Goal: Information Seeking & Learning: Check status

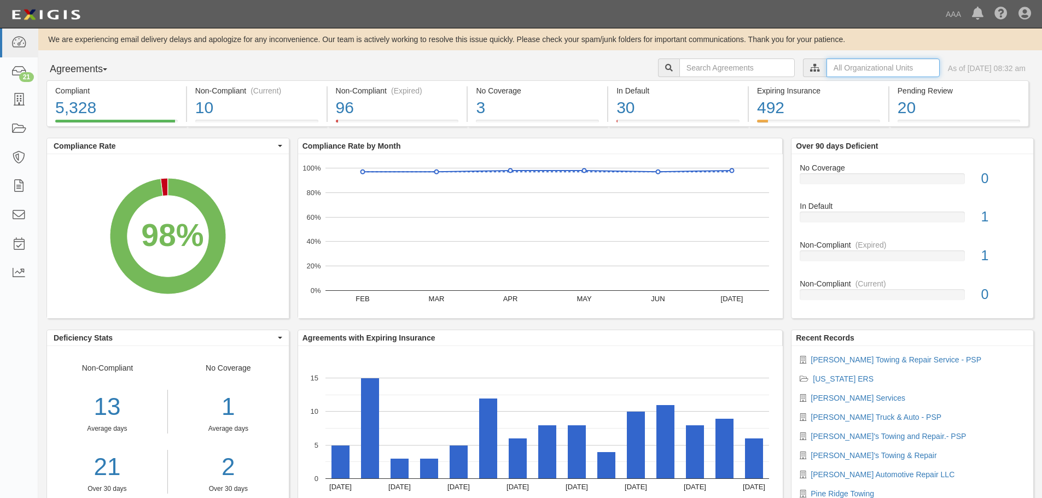
click at [827, 69] on input "text" at bounding box center [883, 68] width 113 height 19
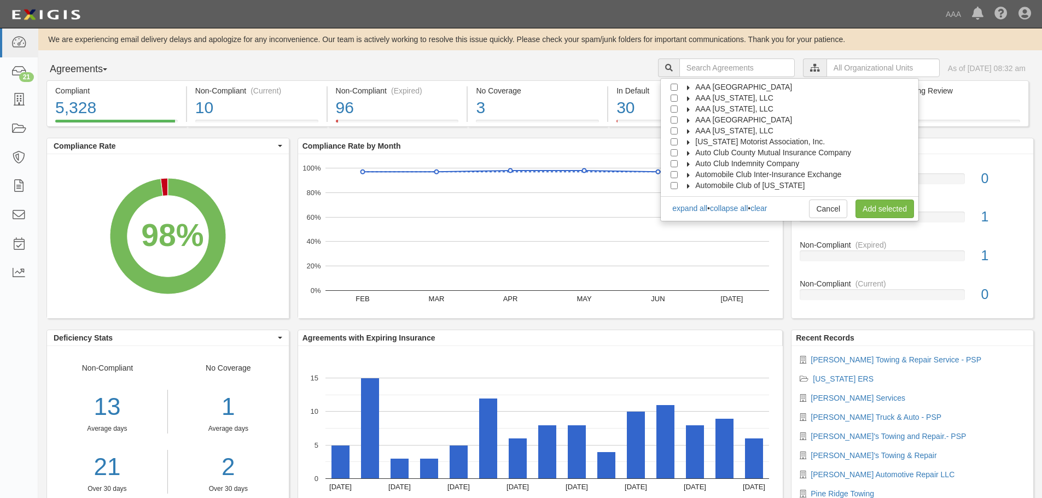
click at [752, 119] on span "AAA [GEOGRAPHIC_DATA]" at bounding box center [743, 119] width 97 height 9
click at [748, 132] on span "Automotive Services" at bounding box center [740, 130] width 70 height 9
click at [698, 154] on input "Emergency Roadside Service (ERS)" at bounding box center [693, 152] width 7 height 7
checkbox input "true"
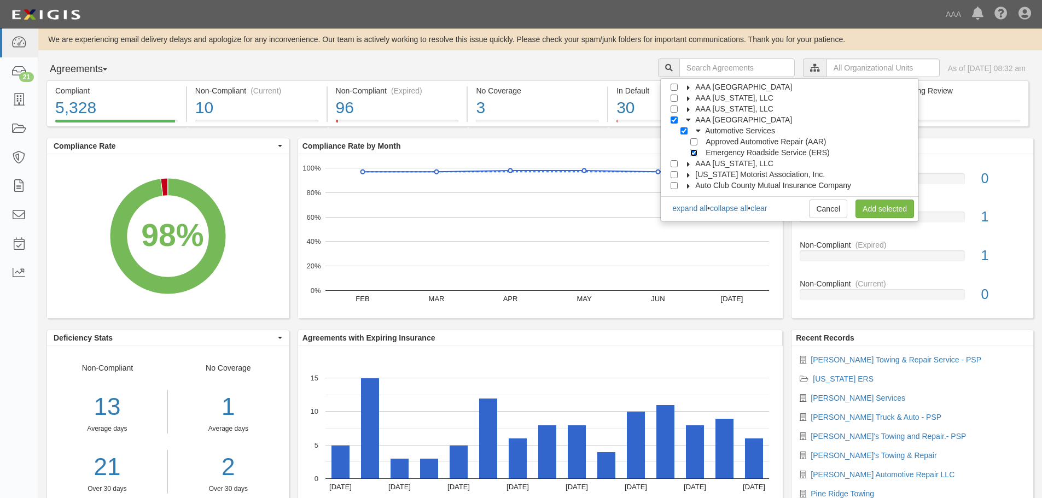
checkbox input "true"
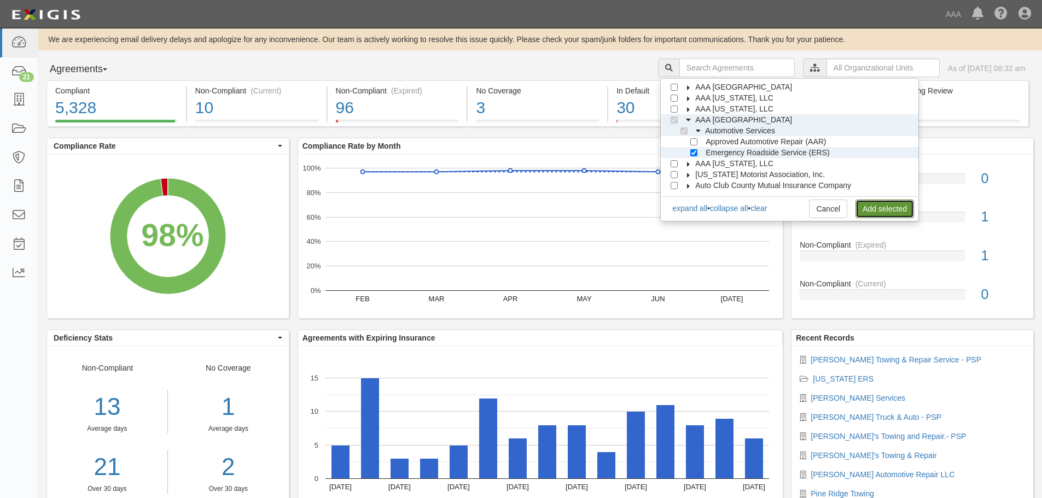
click at [876, 212] on link "Add selected" at bounding box center [885, 209] width 59 height 19
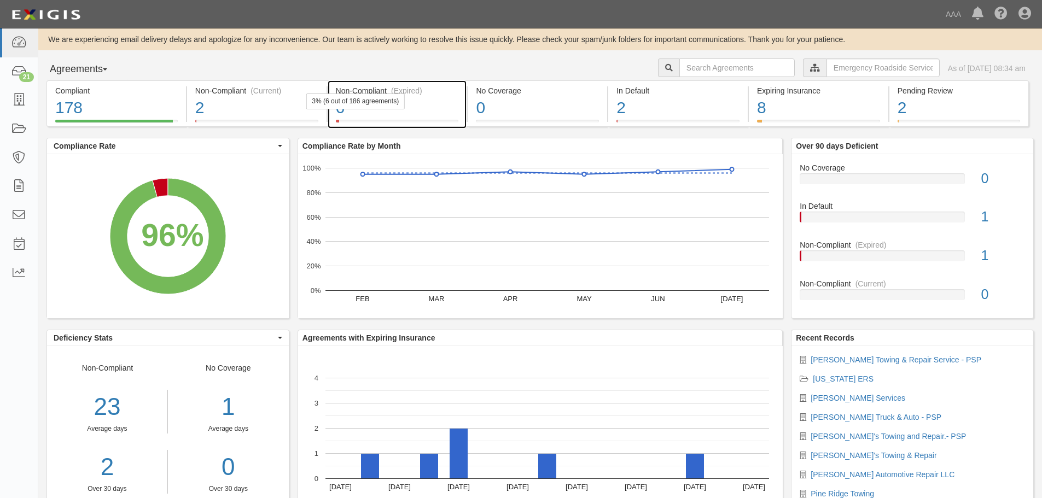
click at [406, 118] on div "6" at bounding box center [397, 108] width 123 height 24
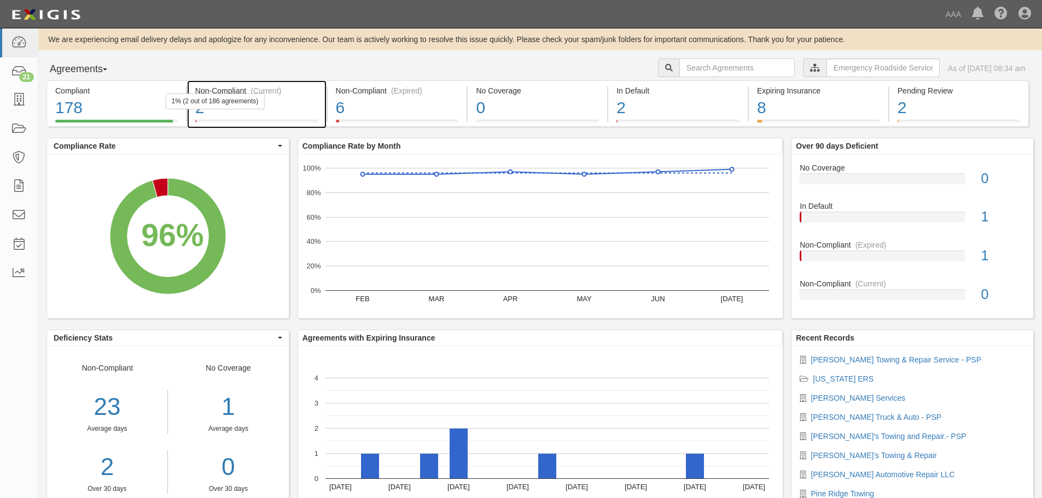
click at [241, 106] on div "1% (2 out of 186 agreements)" at bounding box center [215, 102] width 99 height 16
click at [288, 105] on div "2" at bounding box center [256, 108] width 123 height 24
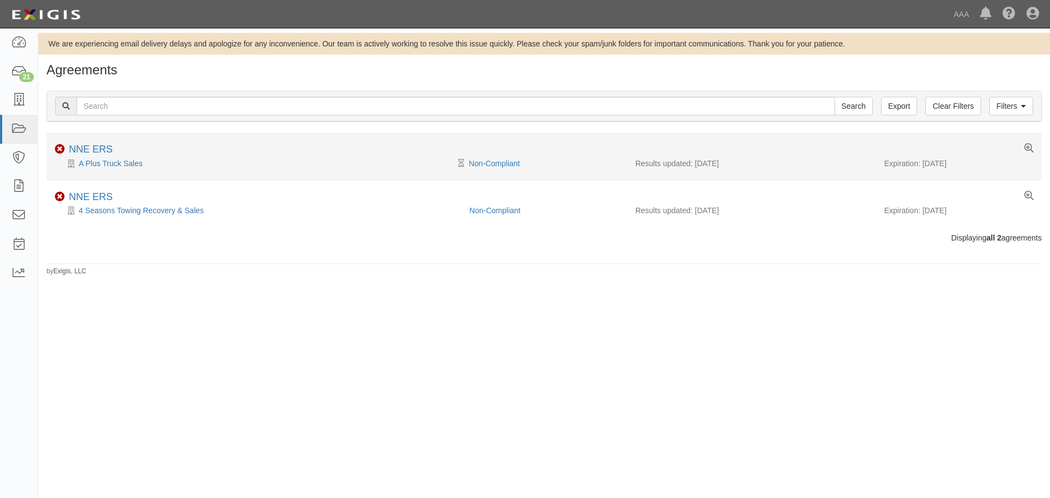
click at [129, 168] on div "A Plus Truck Sales" at bounding box center [258, 163] width 406 height 11
click at [125, 164] on link "A Plus Truck Sales" at bounding box center [111, 163] width 64 height 9
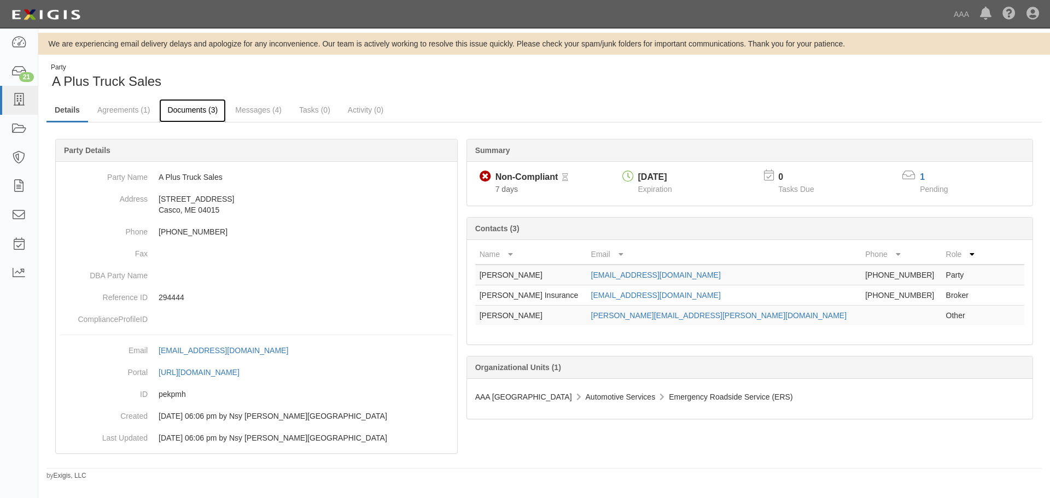
click at [205, 118] on link "Documents (3)" at bounding box center [192, 111] width 67 height 24
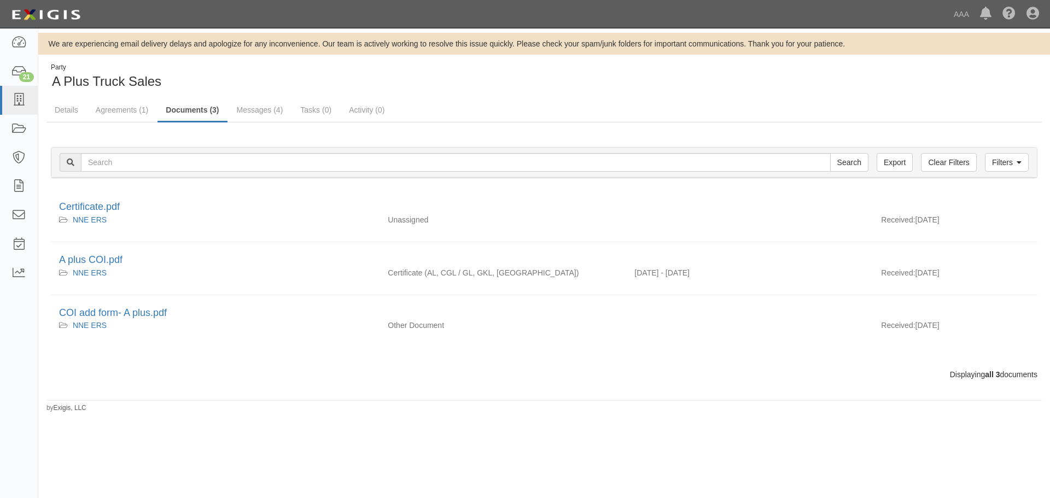
click at [224, 83] on div "Party A Plus Truck Sales" at bounding box center [292, 77] width 490 height 28
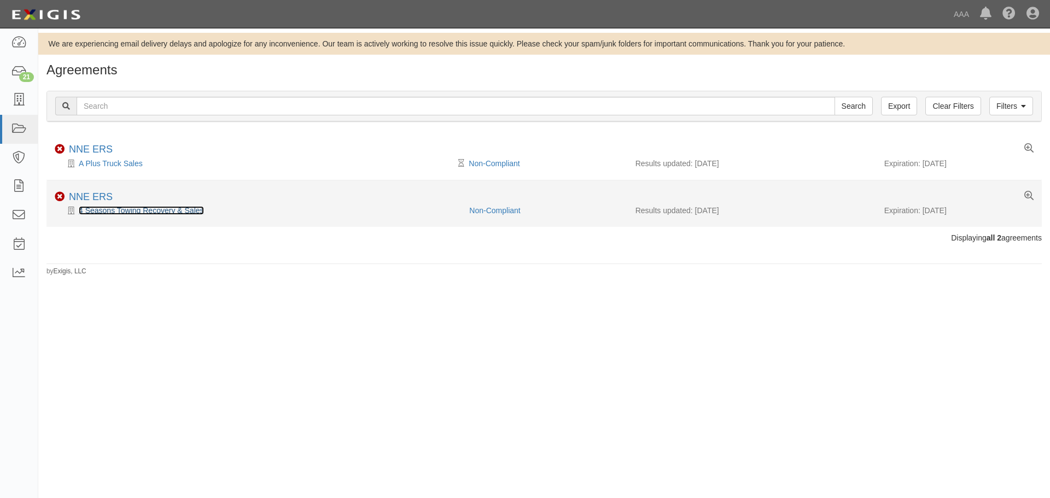
click at [102, 214] on link "4 Seasons Towing Recovery & Sales" at bounding box center [141, 210] width 125 height 9
click at [96, 212] on link "4 Seasons Towing Recovery & Sales" at bounding box center [141, 210] width 125 height 9
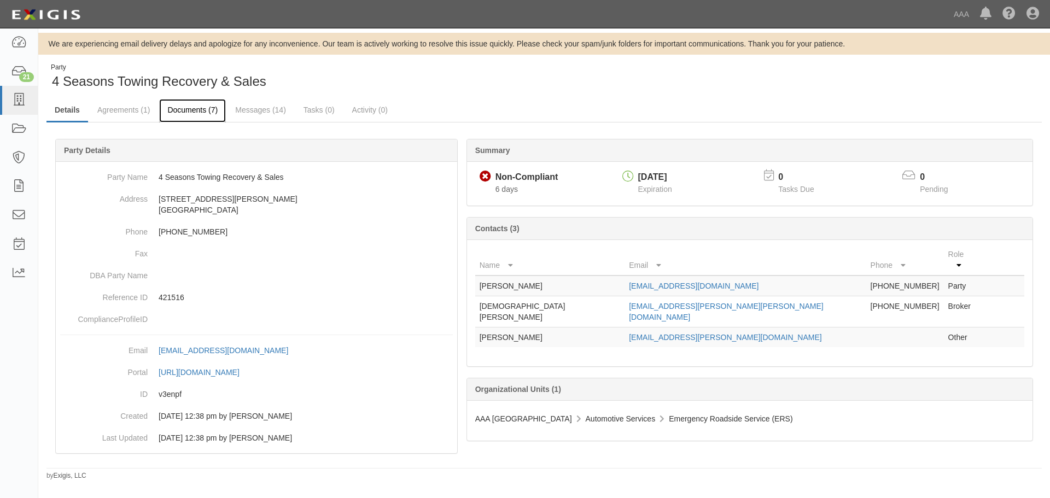
click at [199, 114] on link "Documents (7)" at bounding box center [192, 111] width 67 height 24
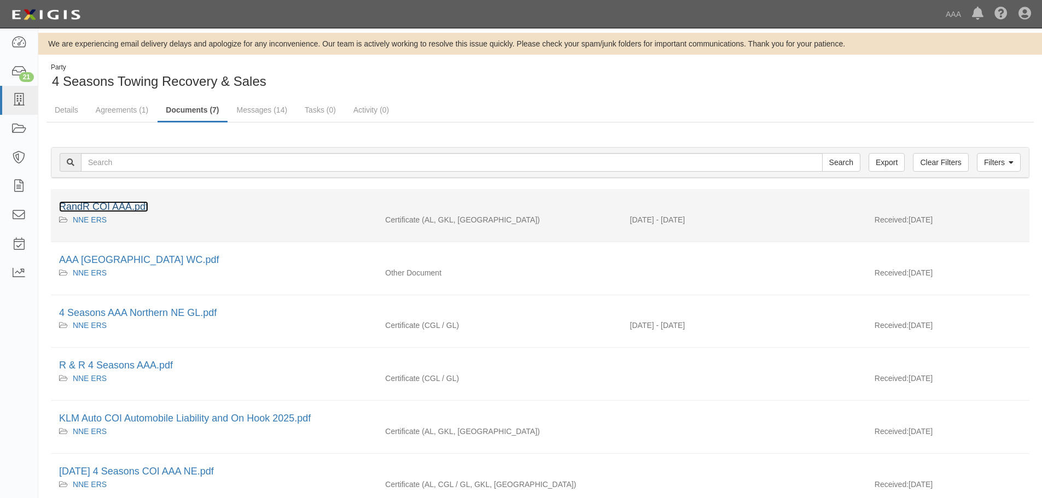
click at [119, 208] on link "RandR COI AAA.pdf" at bounding box center [103, 206] width 89 height 11
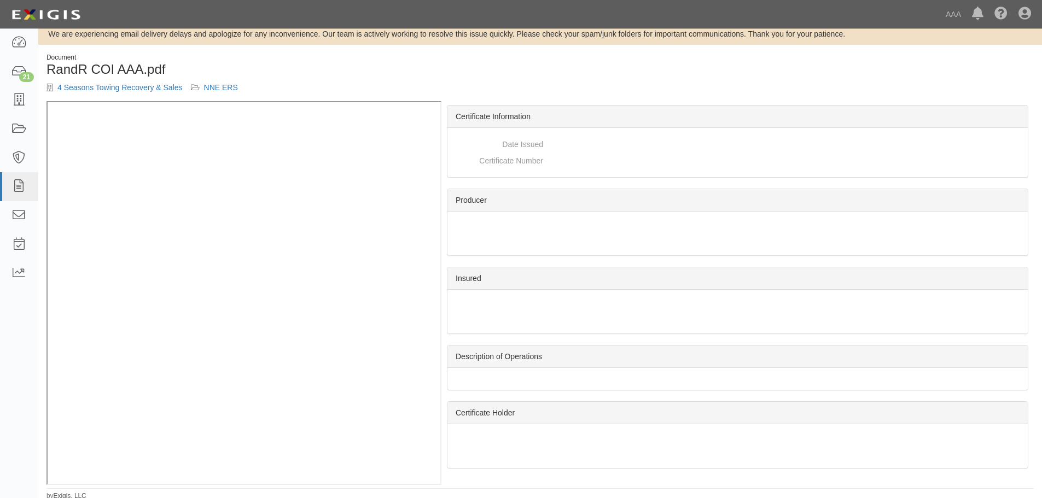
scroll to position [13, 0]
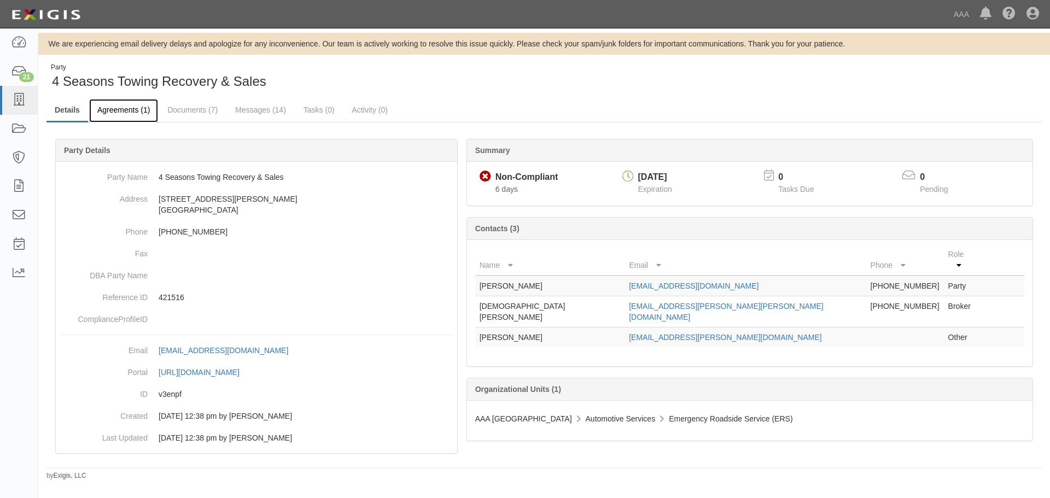
click at [123, 117] on link "Agreements (1)" at bounding box center [123, 111] width 69 height 24
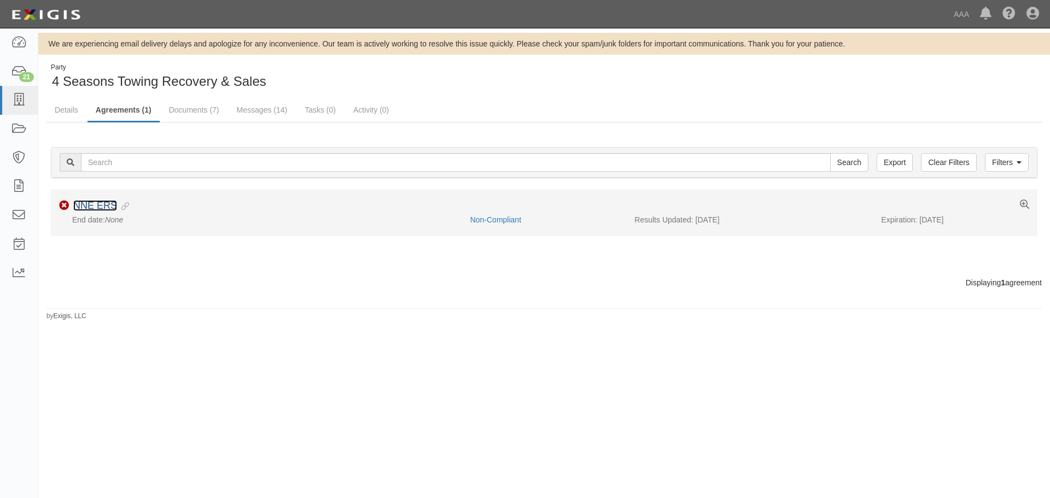
click at [92, 202] on link "NNE ERS" at bounding box center [95, 205] width 44 height 11
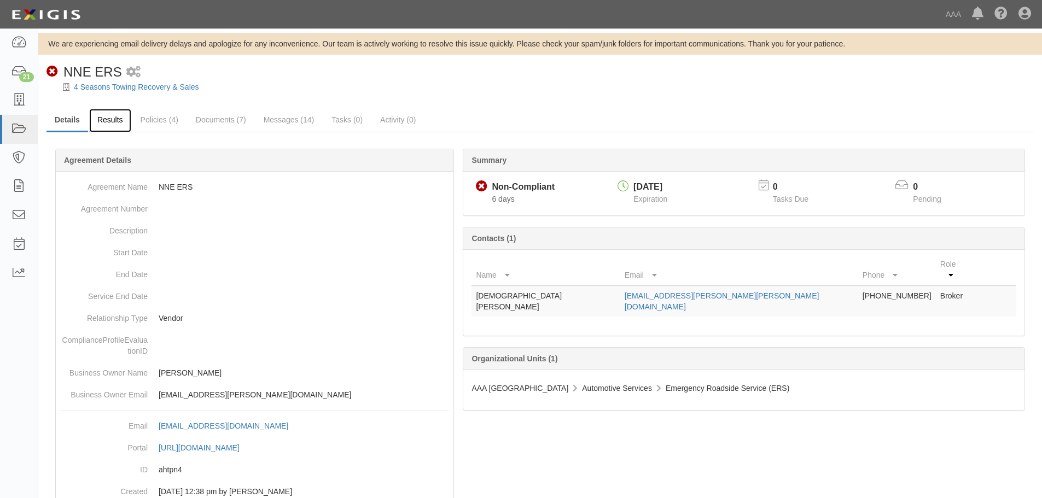
click at [126, 127] on link "Results" at bounding box center [110, 121] width 42 height 24
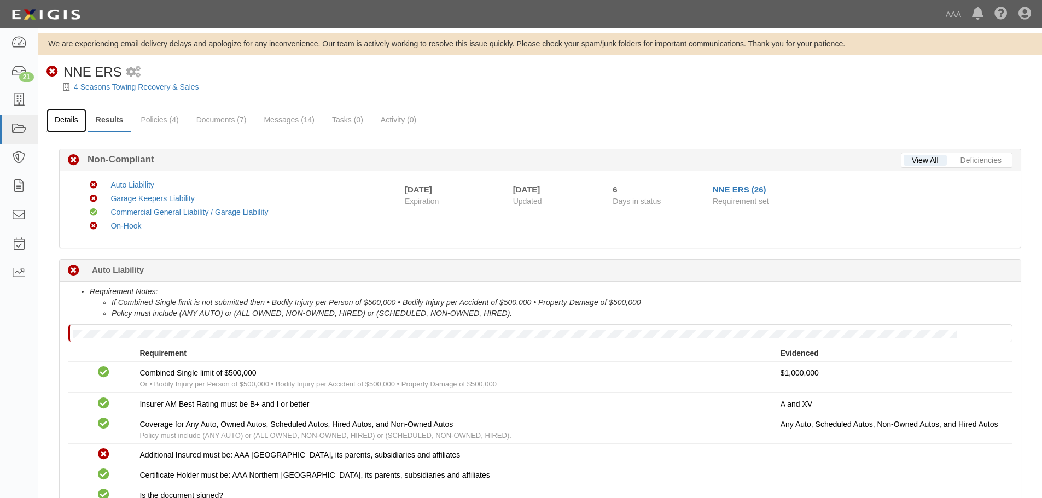
click at [67, 122] on link "Details" at bounding box center [67, 121] width 40 height 24
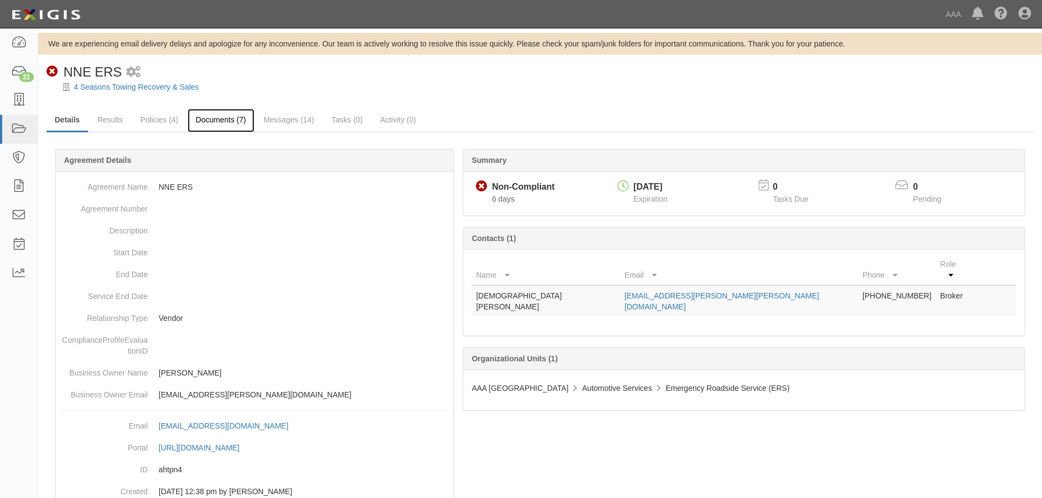
click at [221, 121] on link "Documents (7)" at bounding box center [221, 121] width 67 height 24
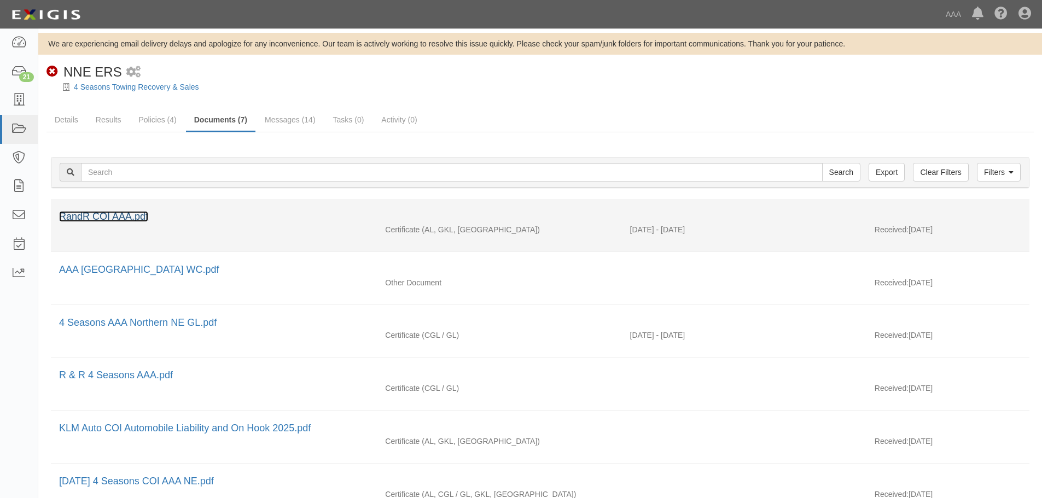
click at [112, 216] on link "RandR COI AAA.pdf" at bounding box center [103, 216] width 89 height 11
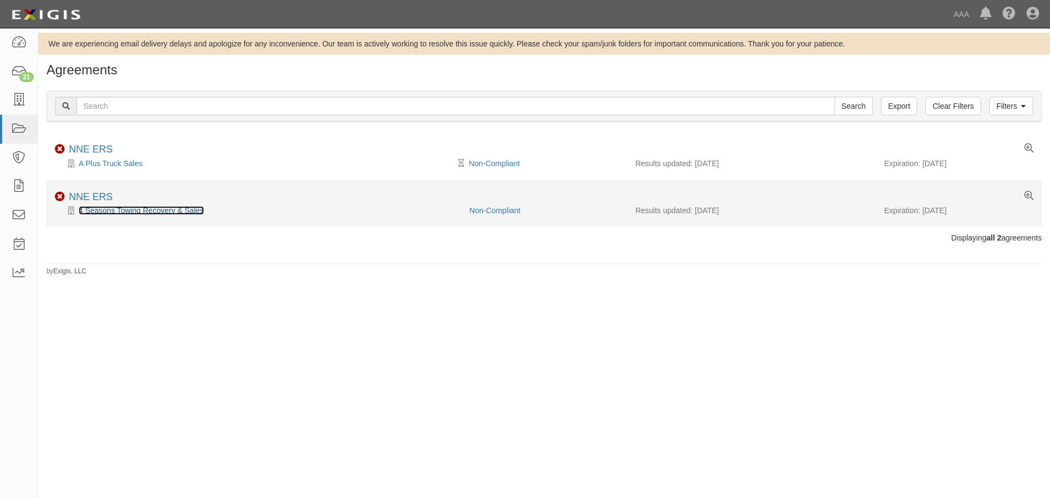
click at [117, 210] on link "4 Seasons Towing Recovery & Sales" at bounding box center [141, 210] width 125 height 9
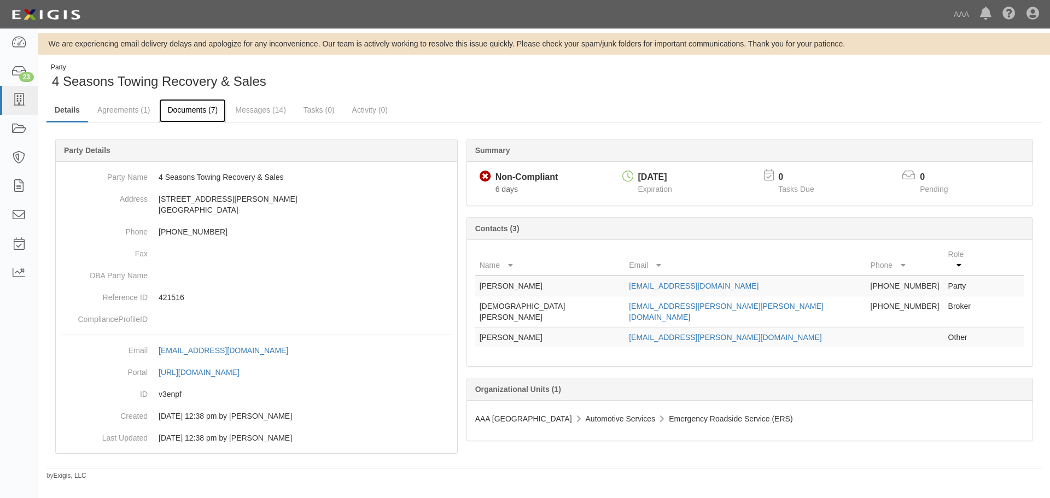
click at [173, 112] on link "Documents (7)" at bounding box center [192, 111] width 67 height 24
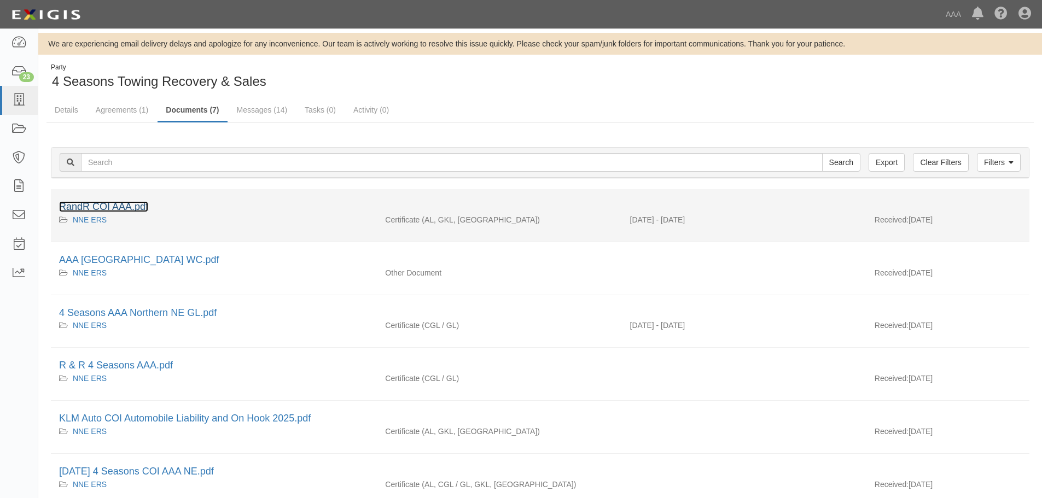
click at [118, 203] on link "RandR COI AAA.pdf" at bounding box center [103, 206] width 89 height 11
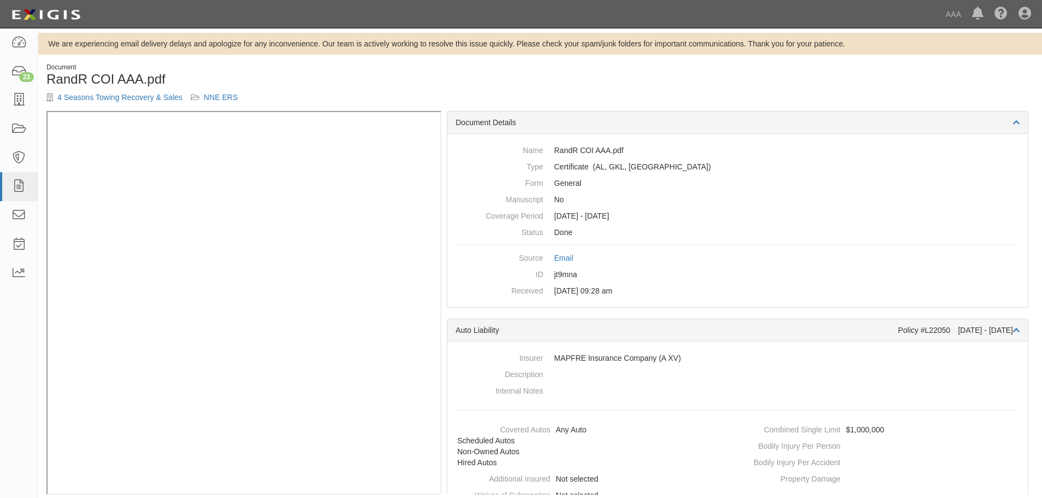
scroll to position [13, 0]
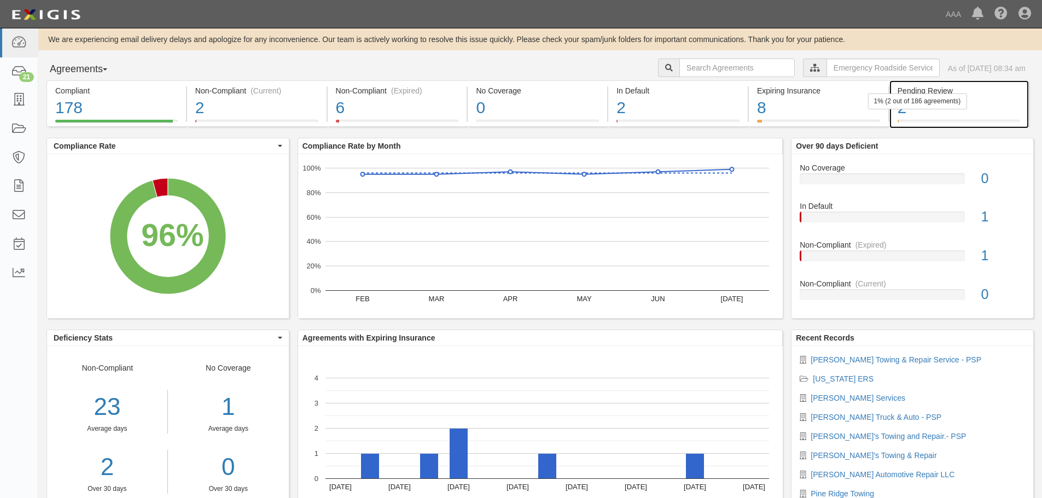
click at [924, 108] on div "1% (2 out of 186 agreements)" at bounding box center [917, 102] width 99 height 16
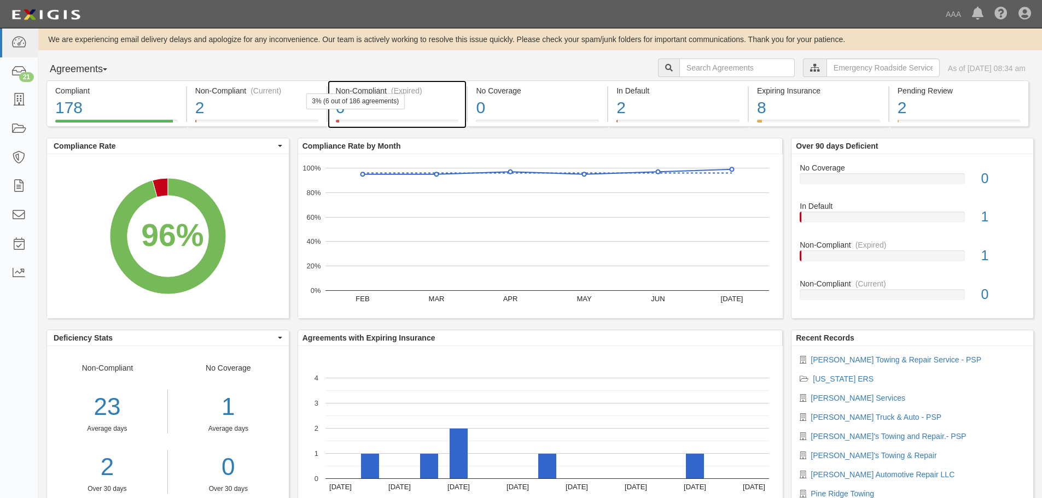
click at [402, 117] on div "6" at bounding box center [397, 108] width 123 height 24
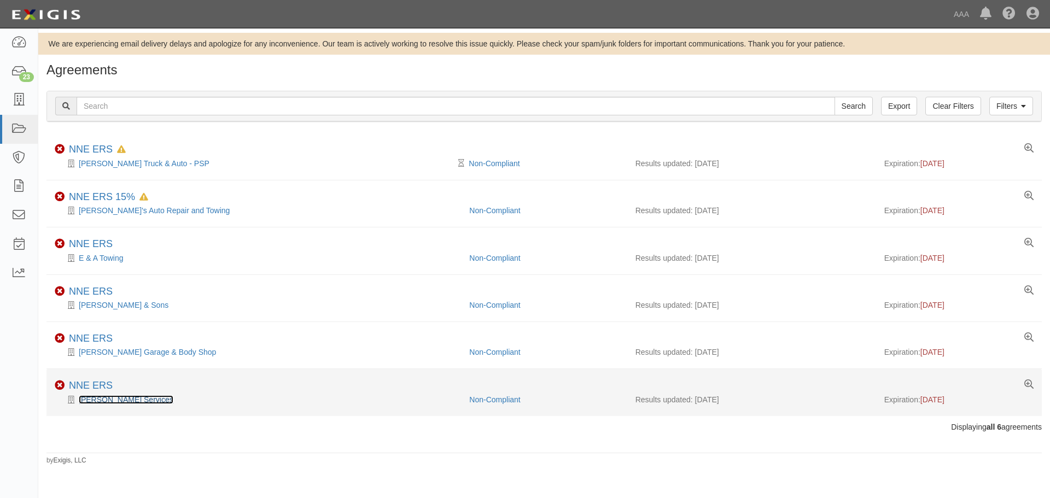
click at [110, 396] on link "[PERSON_NAME] Services" at bounding box center [126, 400] width 95 height 9
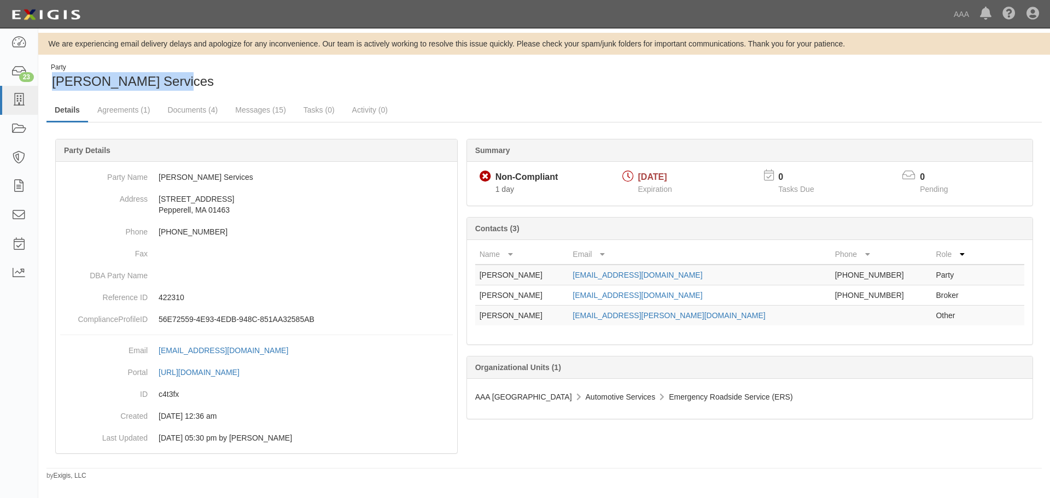
drag, startPoint x: 166, startPoint y: 78, endPoint x: 50, endPoint y: 83, distance: 116.1
click at [50, 83] on div "Party [PERSON_NAME] Services" at bounding box center [292, 77] width 490 height 28
drag, startPoint x: 176, startPoint y: 80, endPoint x: 166, endPoint y: 79, distance: 9.9
click at [166, 79] on span "[PERSON_NAME] Services" at bounding box center [133, 81] width 162 height 15
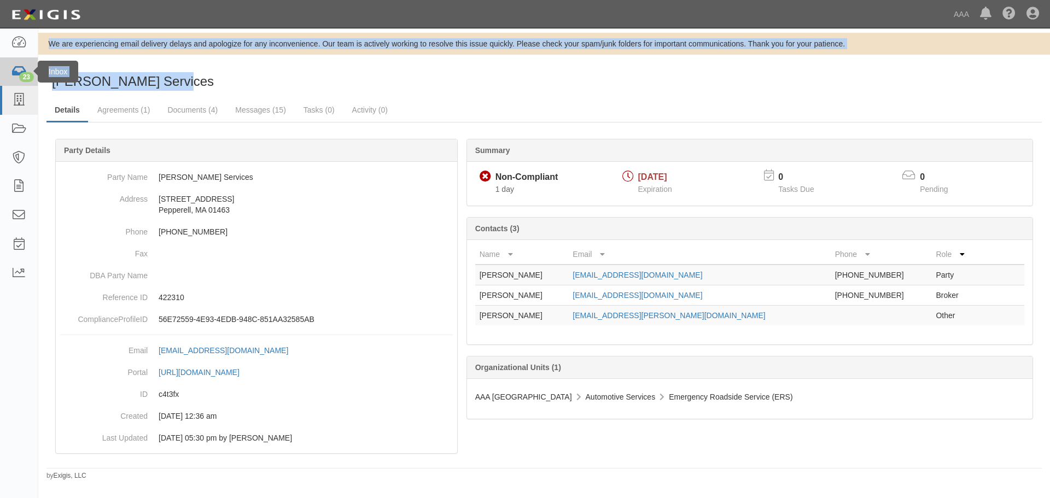
drag, startPoint x: 170, startPoint y: 79, endPoint x: 28, endPoint y: 81, distance: 141.7
click at [28, 81] on body "Toggle navigation Dashboard 23 Inbox Parties Agreements Coverages Documents Mes…" at bounding box center [525, 240] width 1050 height 481
click at [113, 86] on span "[PERSON_NAME] Services" at bounding box center [133, 81] width 162 height 15
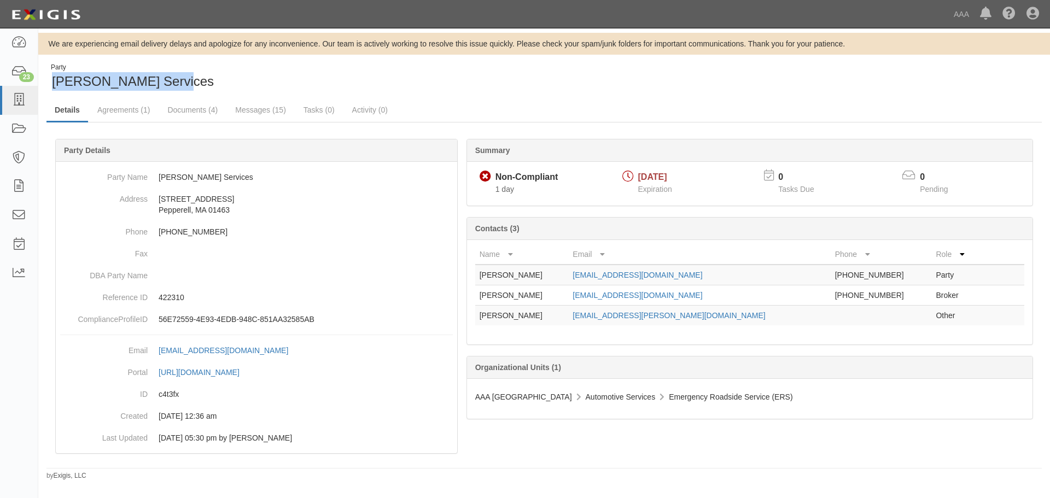
drag, startPoint x: 177, startPoint y: 82, endPoint x: 65, endPoint y: 86, distance: 112.2
click at [55, 86] on div "Party [PERSON_NAME] Services" at bounding box center [292, 77] width 490 height 28
copy span "[PERSON_NAME] Services"
click at [79, 95] on div "Party [PERSON_NAME] Services Details Agreements (1) Documents (4) Messages (15)…" at bounding box center [544, 272] width 1012 height 418
click at [305, 86] on div "Party [PERSON_NAME] Services" at bounding box center [292, 77] width 490 height 28
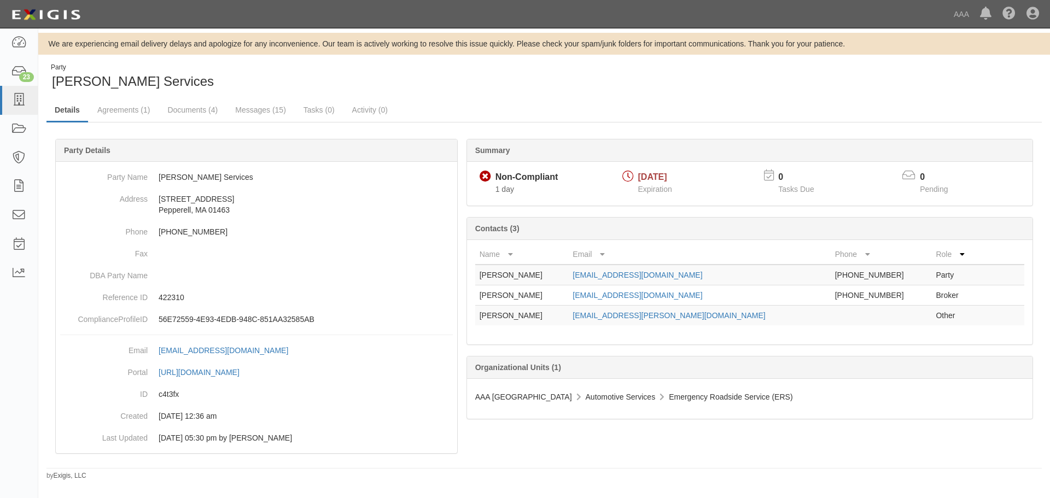
click at [505, 94] on div "Party [PERSON_NAME] Services Details Agreements (1) Documents (4) Messages (15)…" at bounding box center [544, 272] width 1012 height 418
